Goal: Navigation & Orientation: Go to known website

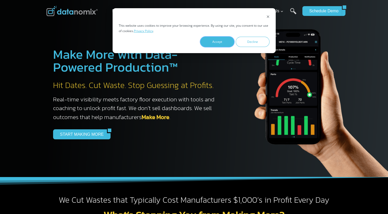
click at [217, 42] on button "Accept" at bounding box center [217, 42] width 34 height 10
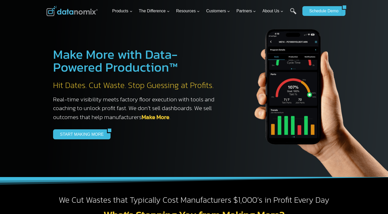
click at [64, 14] on img at bounding box center [71, 11] width 51 height 10
